Goal: Task Accomplishment & Management: Use online tool/utility

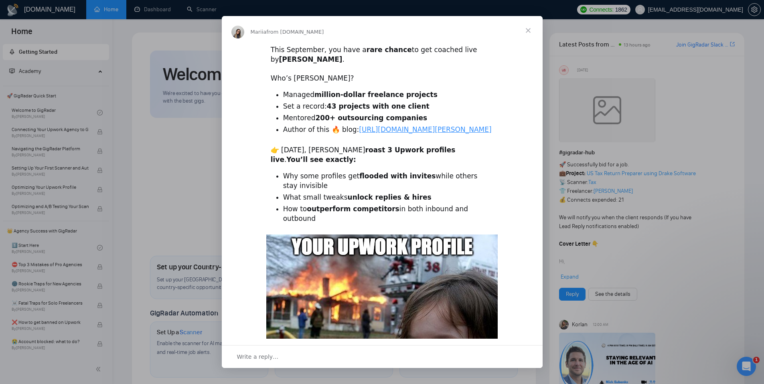
click at [525, 32] on span "Close" at bounding box center [528, 30] width 29 height 29
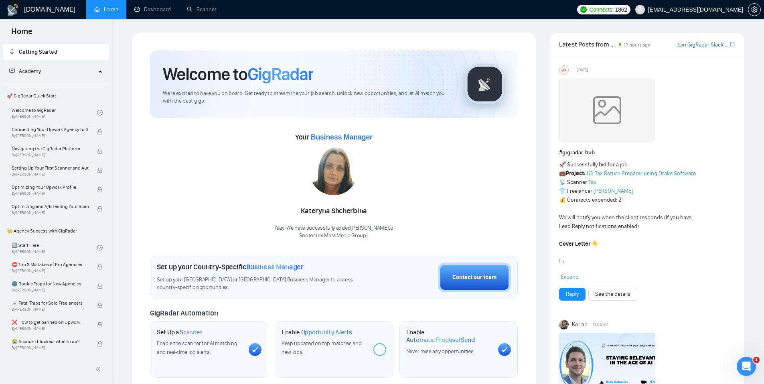
click at [692, 10] on span "[EMAIL_ADDRESS][DOMAIN_NAME]" at bounding box center [696, 10] width 95 height 0
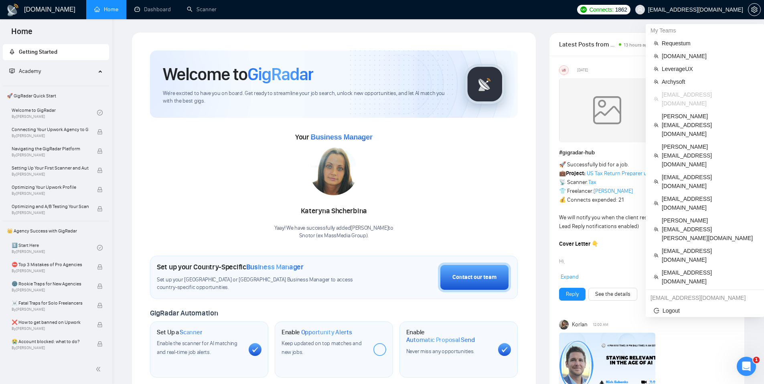
click at [684, 5] on span "[EMAIL_ADDRESS][DOMAIN_NAME]" at bounding box center [690, 10] width 118 height 26
click at [683, 216] on span "[PERSON_NAME][EMAIL_ADDRESS][PERSON_NAME][DOMAIN_NAME]" at bounding box center [709, 229] width 94 height 26
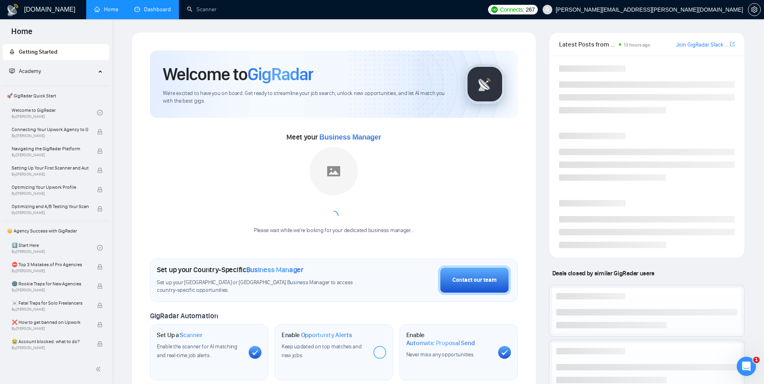
click at [170, 12] on link "Dashboard" at bounding box center [152, 9] width 37 height 7
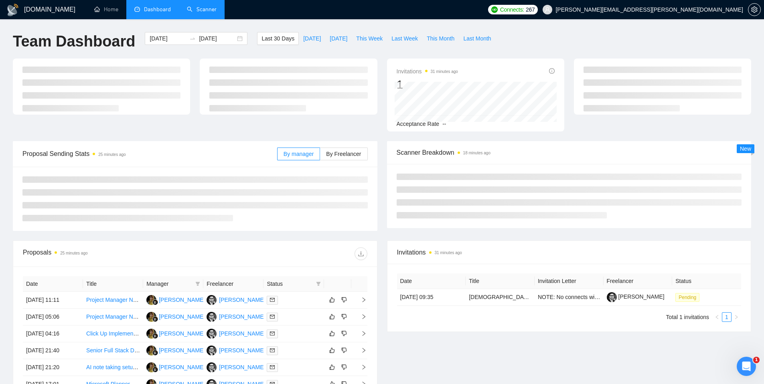
click at [205, 6] on link "Scanner" at bounding box center [202, 9] width 30 height 7
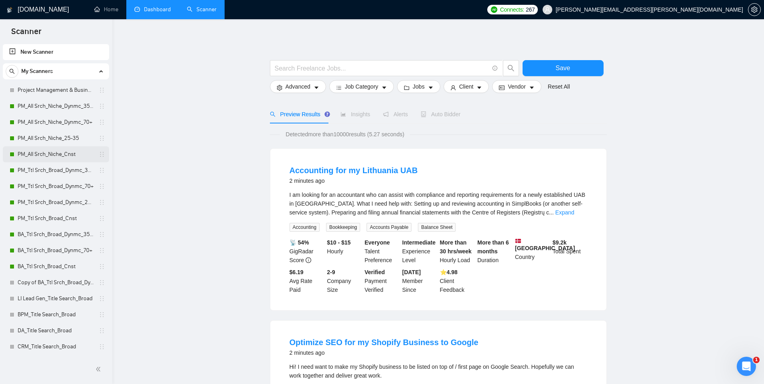
click at [60, 157] on link "PM_All Srch_Niche_Cnst" at bounding box center [56, 154] width 76 height 16
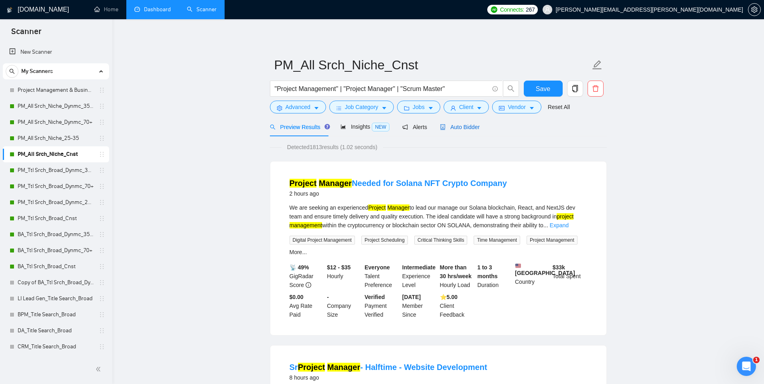
click at [464, 128] on span "Auto Bidder" at bounding box center [460, 127] width 40 height 6
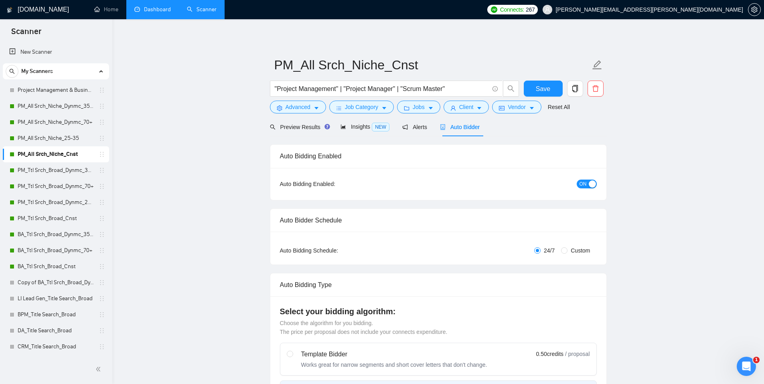
checkbox input "true"
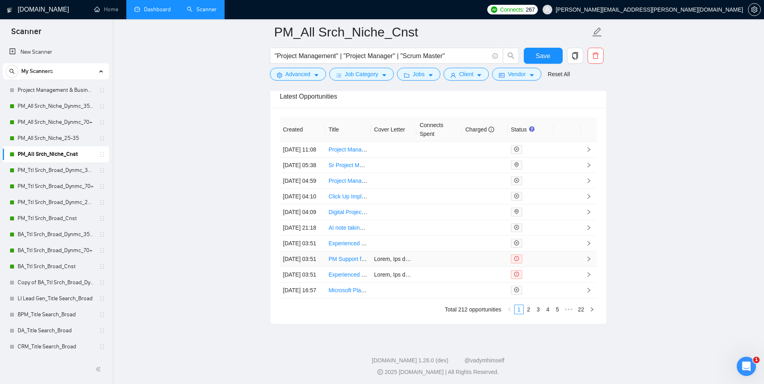
scroll to position [2160, 0]
click at [451, 265] on td at bounding box center [440, 273] width 46 height 16
